Goal: Task Accomplishment & Management: Use online tool/utility

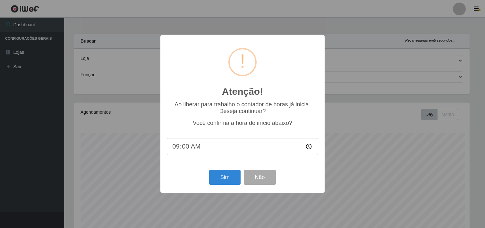
select select "514"
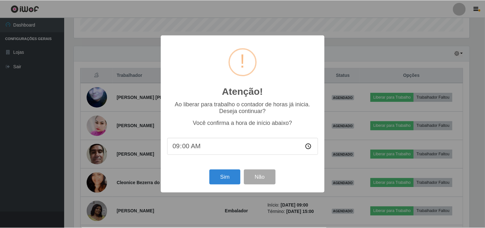
scroll to position [133, 396]
click at [229, 175] on button "Sim" at bounding box center [225, 177] width 31 height 15
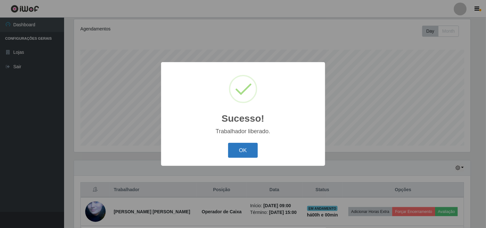
click at [242, 152] on button "OK" at bounding box center [243, 150] width 30 height 15
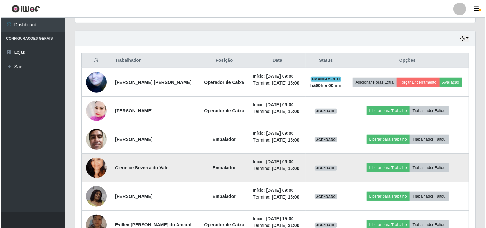
scroll to position [226, 0]
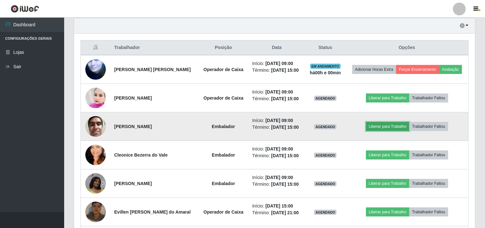
click at [379, 123] on button "Liberar para Trabalho" at bounding box center [387, 126] width 43 height 9
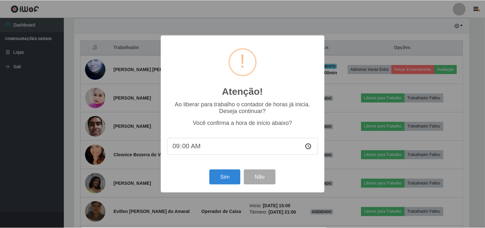
scroll to position [133, 396]
click at [225, 172] on button "Sim" at bounding box center [225, 177] width 31 height 15
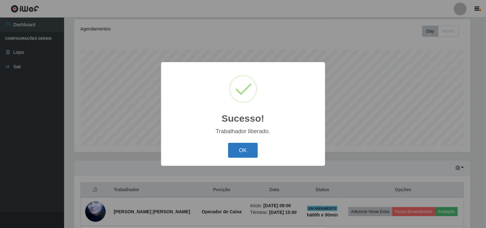
click at [251, 154] on button "OK" at bounding box center [243, 150] width 30 height 15
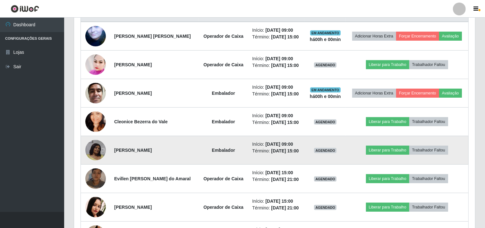
scroll to position [261, 0]
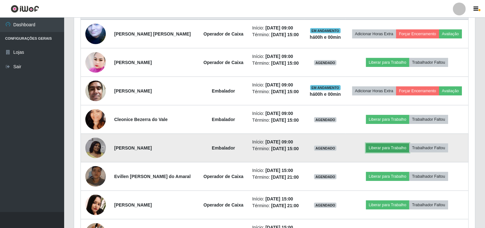
click at [381, 147] on button "Liberar para Trabalho" at bounding box center [387, 148] width 43 height 9
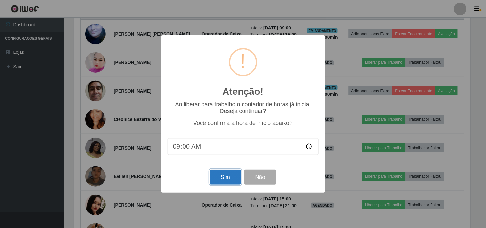
click at [231, 178] on button "Sim" at bounding box center [225, 177] width 31 height 15
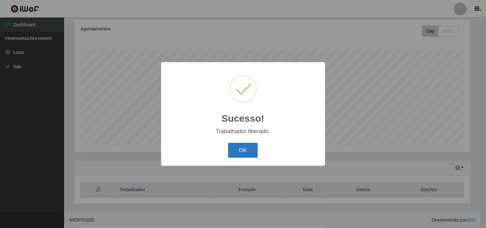
drag, startPoint x: 246, startPoint y: 149, endPoint x: 245, endPoint y: 153, distance: 3.5
click at [246, 153] on button "OK" at bounding box center [243, 150] width 30 height 15
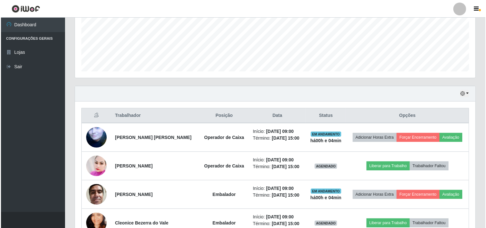
scroll to position [190, 0]
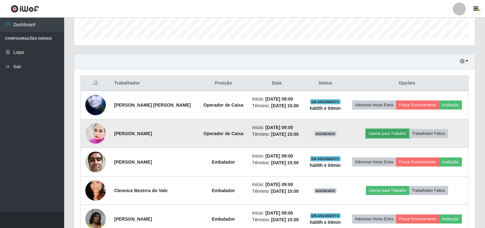
click at [373, 134] on button "Liberar para Trabalho" at bounding box center [387, 133] width 43 height 9
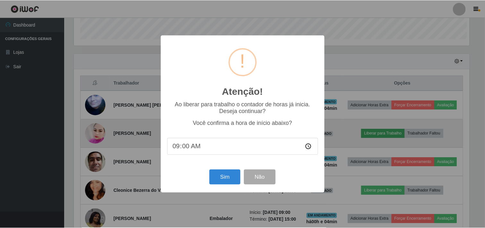
scroll to position [133, 396]
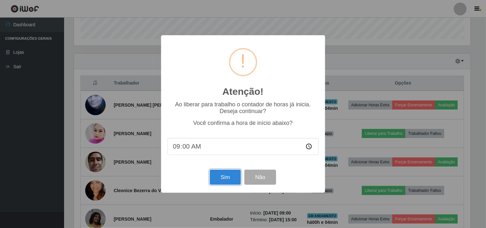
drag, startPoint x: 224, startPoint y: 178, endPoint x: 212, endPoint y: 179, distance: 11.3
click at [222, 179] on button "Sim" at bounding box center [225, 177] width 31 height 15
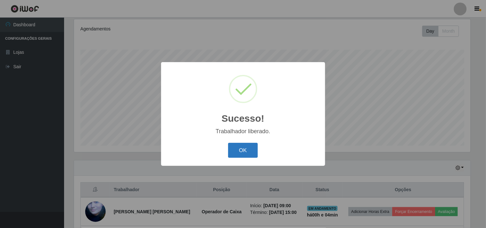
click at [245, 150] on button "OK" at bounding box center [243, 150] width 30 height 15
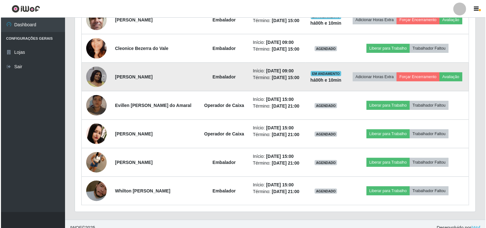
scroll to position [297, 0]
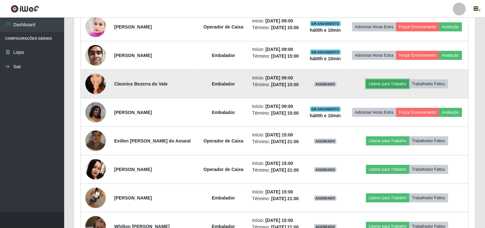
click at [387, 82] on button "Liberar para Trabalho" at bounding box center [387, 83] width 43 height 9
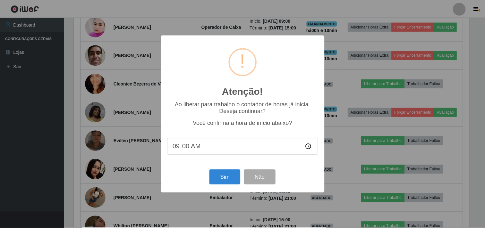
scroll to position [133, 396]
type input "09:10"
click at [234, 180] on button "Sim" at bounding box center [225, 177] width 31 height 15
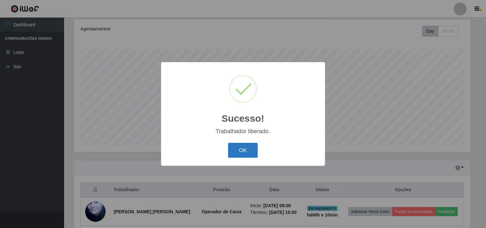
click at [234, 152] on button "OK" at bounding box center [243, 150] width 30 height 15
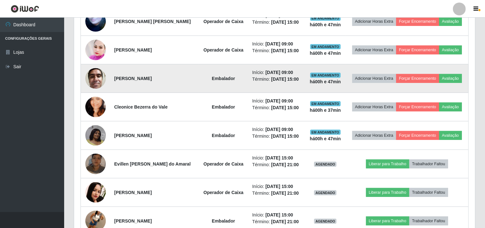
scroll to position [261, 0]
